Goal: Navigation & Orientation: Find specific page/section

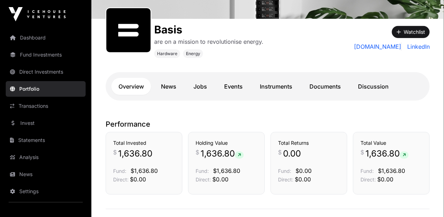
scroll to position [101, 0]
click at [22, 41] on link "Dashboard" at bounding box center [46, 38] width 80 height 16
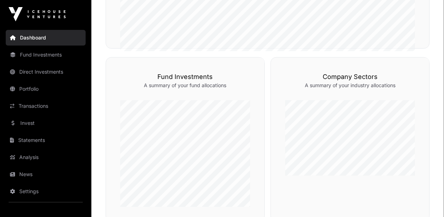
scroll to position [296, 0]
click at [27, 179] on link "News" at bounding box center [46, 175] width 80 height 16
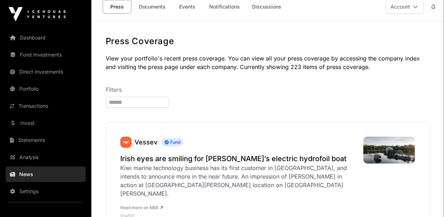
scroll to position [7, 0]
click at [20, 142] on link "Statements" at bounding box center [46, 141] width 80 height 16
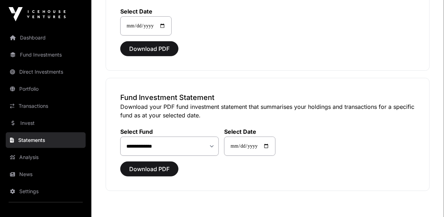
scroll to position [105, 0]
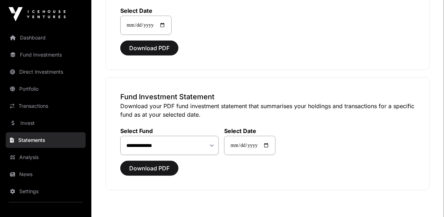
click at [20, 160] on link "Analysis" at bounding box center [46, 158] width 80 height 16
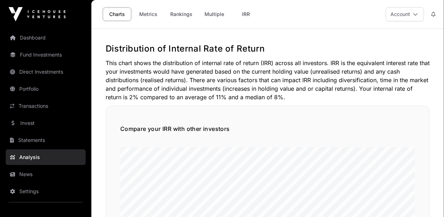
click at [144, 15] on link "Metrics" at bounding box center [148, 14] width 29 height 14
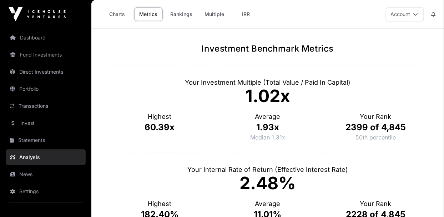
click at [177, 16] on link "Rankings" at bounding box center [180, 14] width 31 height 14
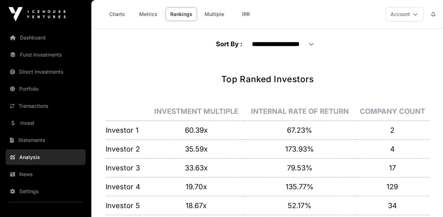
click at [208, 10] on link "Multiple" at bounding box center [214, 14] width 29 height 14
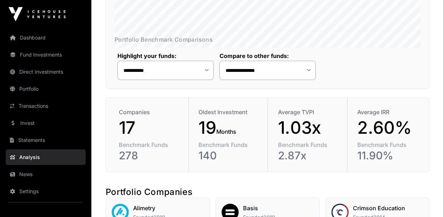
scroll to position [222, 0]
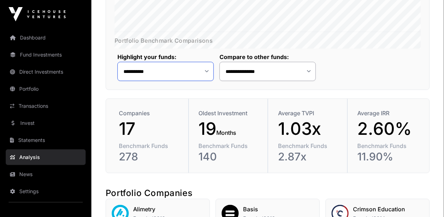
click at [133, 81] on select "**********" at bounding box center [165, 71] width 96 height 19
click at [103, 70] on div "**********" at bounding box center [267, 116] width 352 height 590
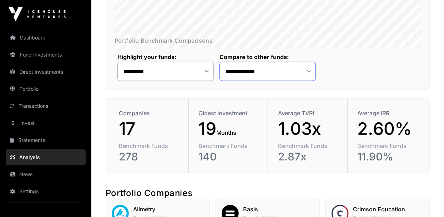
click at [227, 81] on select "**********" at bounding box center [267, 71] width 96 height 19
select select "*"
click at [219, 79] on select "**********" at bounding box center [267, 71] width 96 height 19
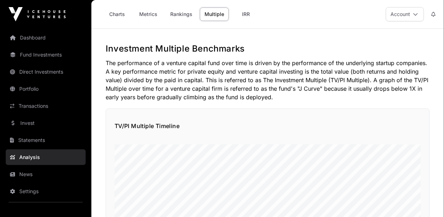
click at [28, 36] on link "Dashboard" at bounding box center [46, 38] width 80 height 16
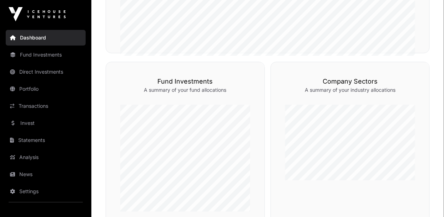
scroll to position [296, 0]
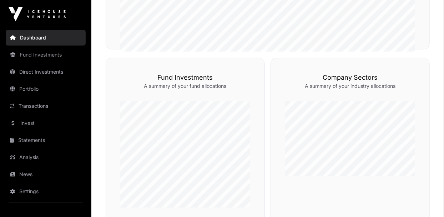
click at [16, 123] on link "Invest" at bounding box center [46, 124] width 80 height 16
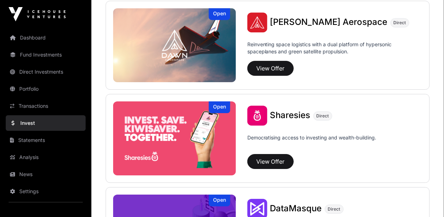
scroll to position [838, 0]
